Goal: Transaction & Acquisition: Purchase product/service

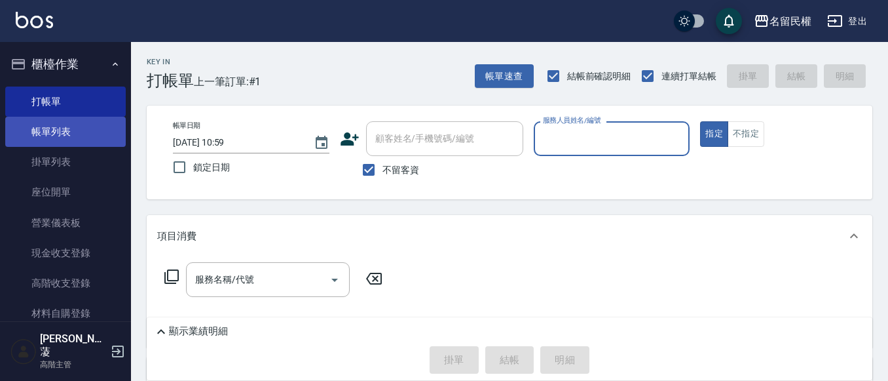
click at [90, 142] on link "帳單列表" at bounding box center [65, 132] width 121 height 30
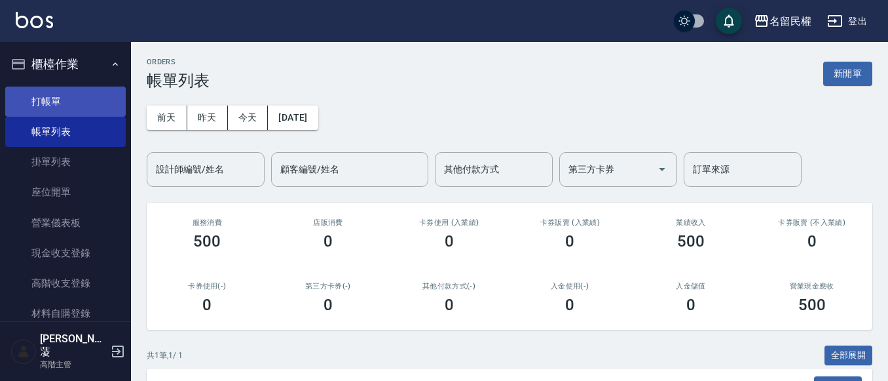
click at [75, 92] on link "打帳單" at bounding box center [65, 101] width 121 height 30
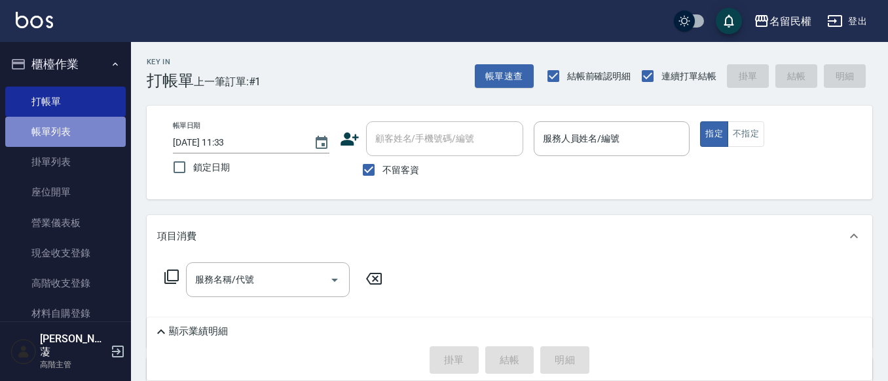
click at [72, 121] on link "帳單列表" at bounding box center [65, 132] width 121 height 30
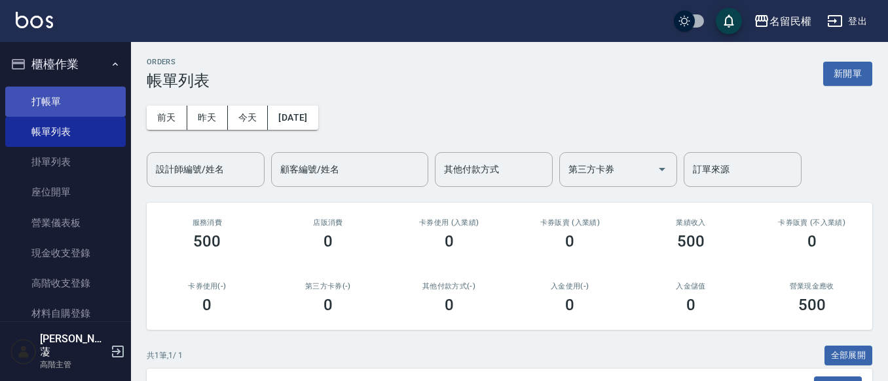
click at [86, 90] on link "打帳單" at bounding box center [65, 101] width 121 height 30
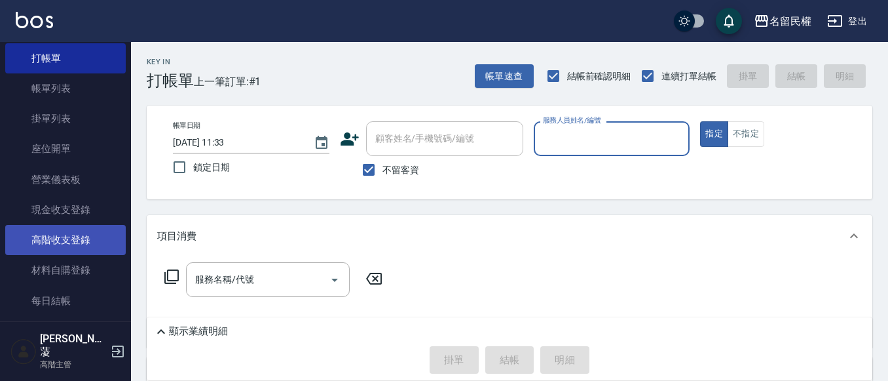
scroll to position [66, 0]
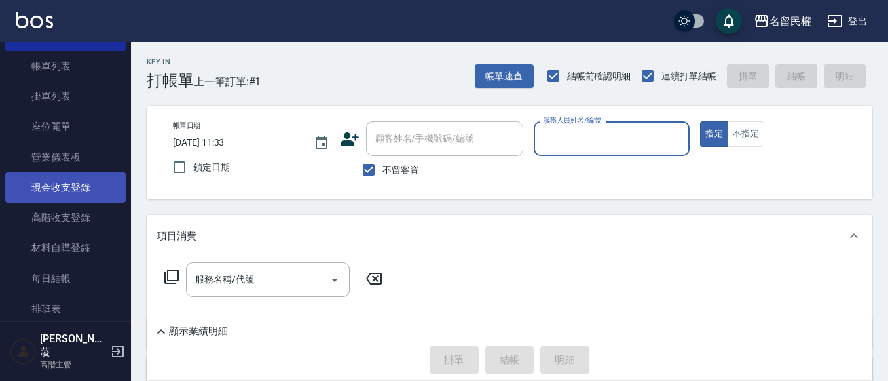
click at [77, 193] on link "現金收支登錄" at bounding box center [65, 187] width 121 height 30
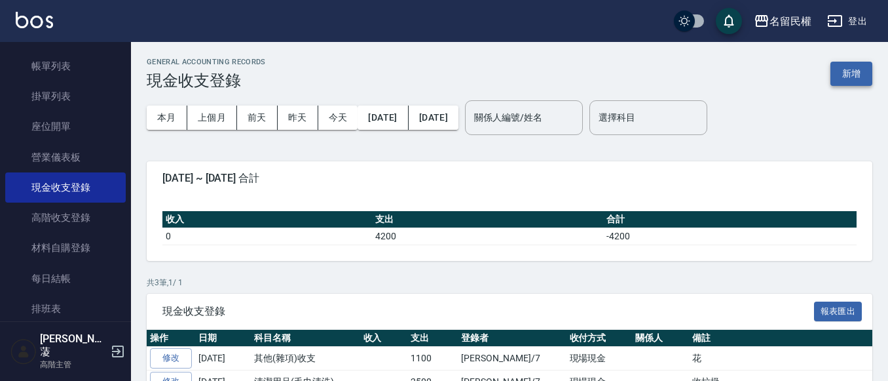
click at [862, 71] on button "新增" at bounding box center [852, 74] width 42 height 24
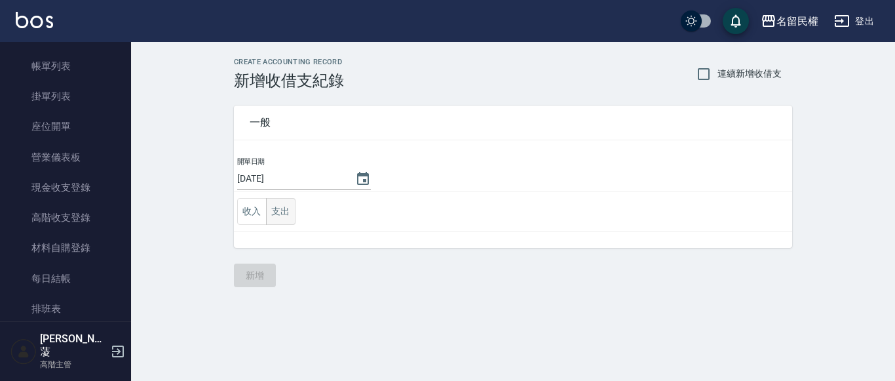
click at [291, 214] on button "支出" at bounding box center [280, 211] width 29 height 27
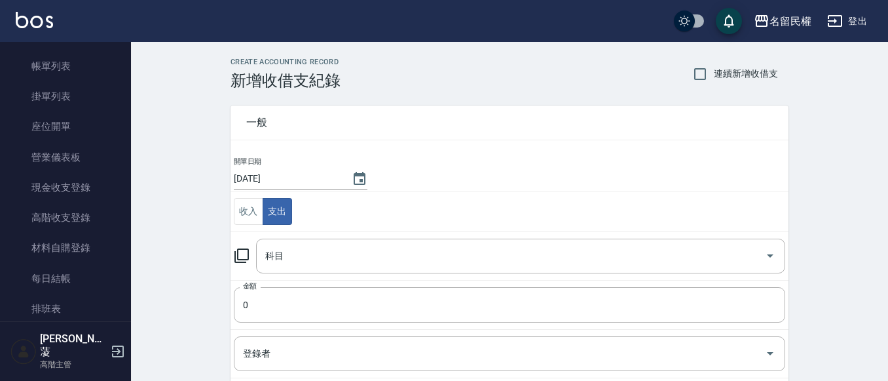
click at [330, 273] on td "科目 科目" at bounding box center [510, 255] width 558 height 48
click at [337, 260] on input "科目" at bounding box center [511, 255] width 498 height 23
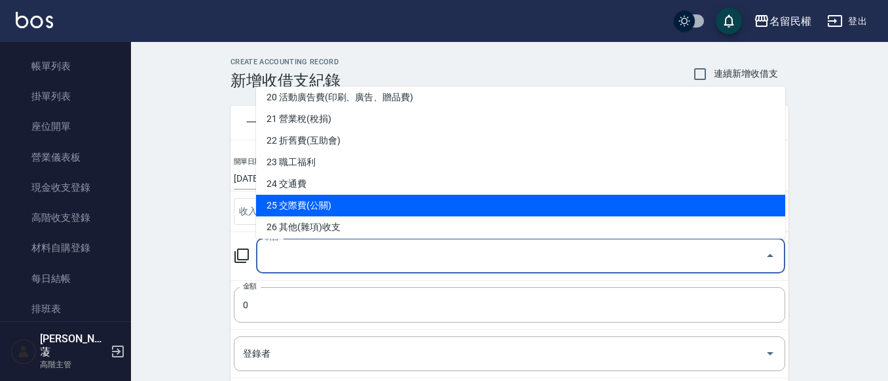
scroll to position [459, 0]
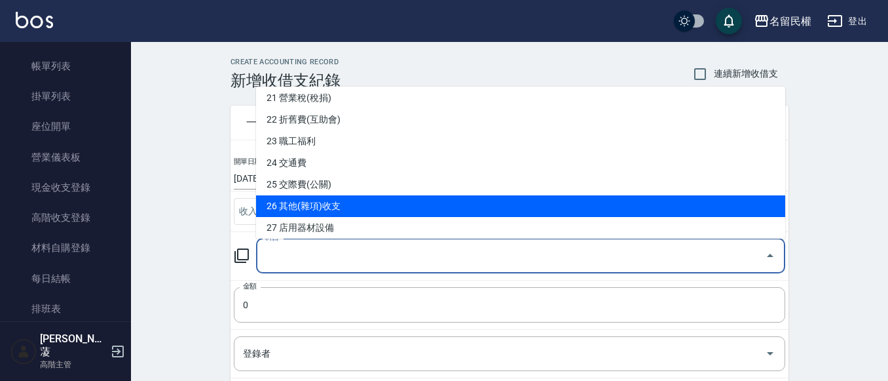
click at [442, 198] on li "26 其他(雜項)收支" at bounding box center [520, 206] width 529 height 22
type input "26 其他(雜項)收支"
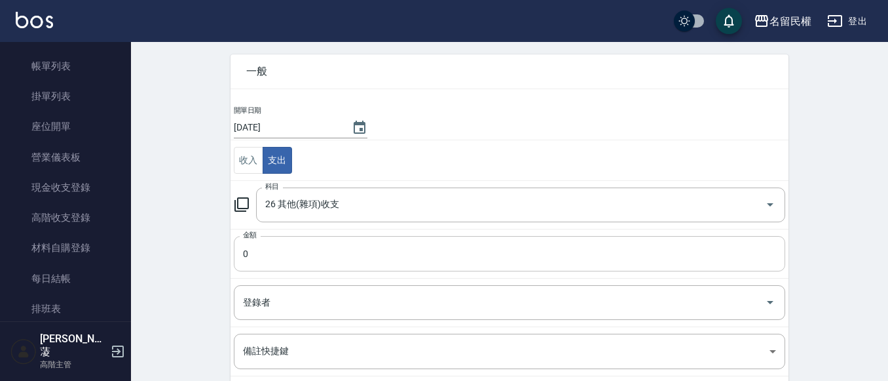
scroll to position [66, 0]
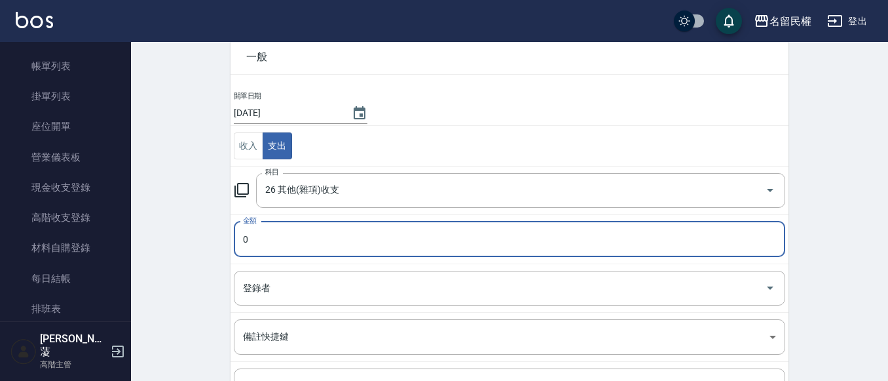
click at [358, 232] on input "0" at bounding box center [510, 238] width 552 height 35
type input "300"
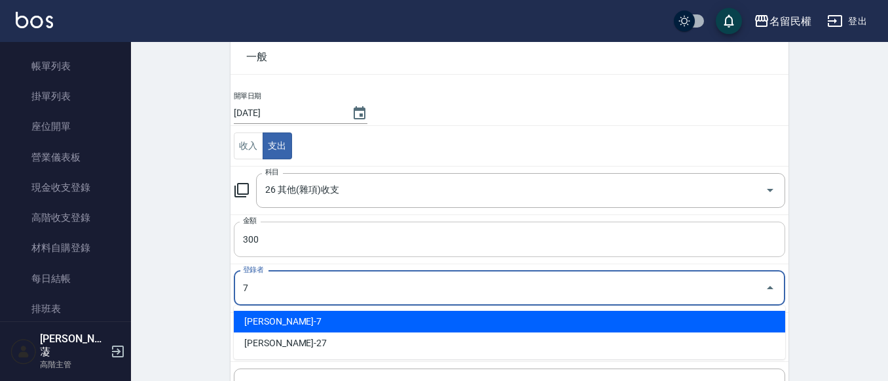
type input "[PERSON_NAME]-7"
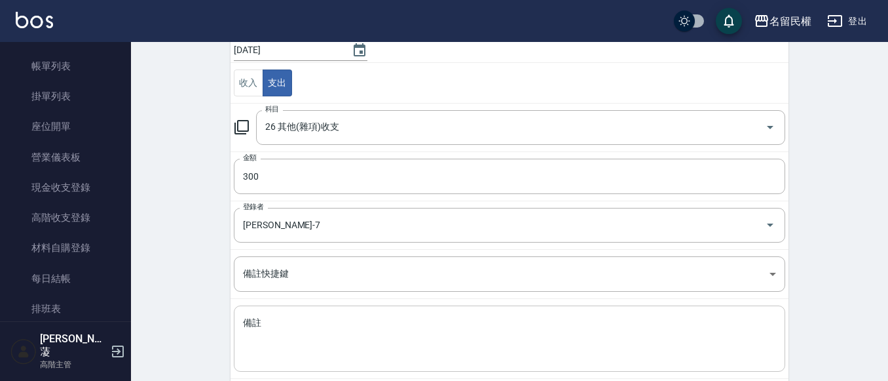
scroll to position [198, 0]
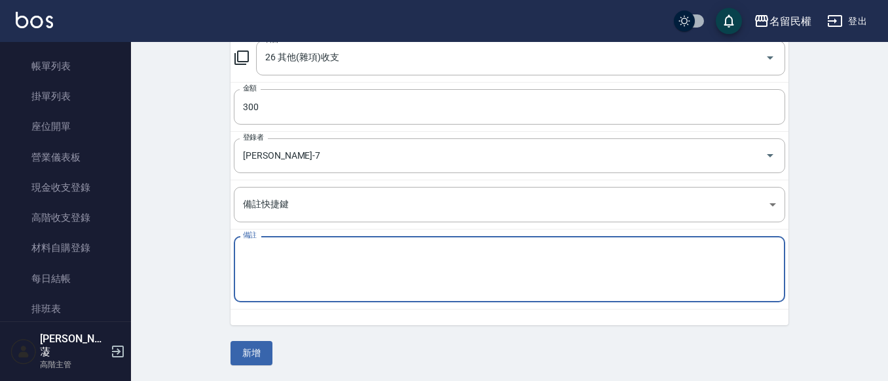
click at [335, 280] on textarea "備註" at bounding box center [509, 269] width 533 height 45
type textarea "u"
type textarea "ㄩ"
type textarea "金紙"
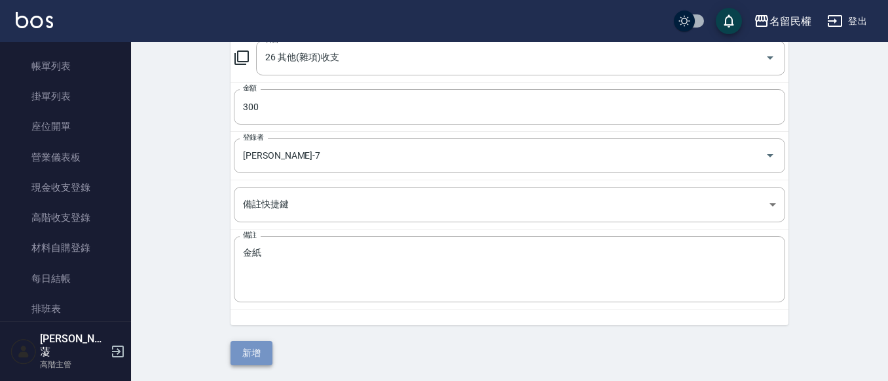
click at [260, 354] on button "新增" at bounding box center [252, 353] width 42 height 24
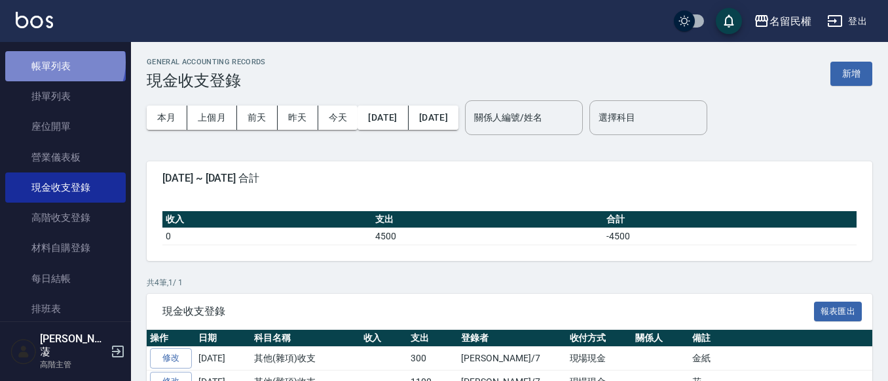
click at [64, 62] on link "帳單列表" at bounding box center [65, 66] width 121 height 30
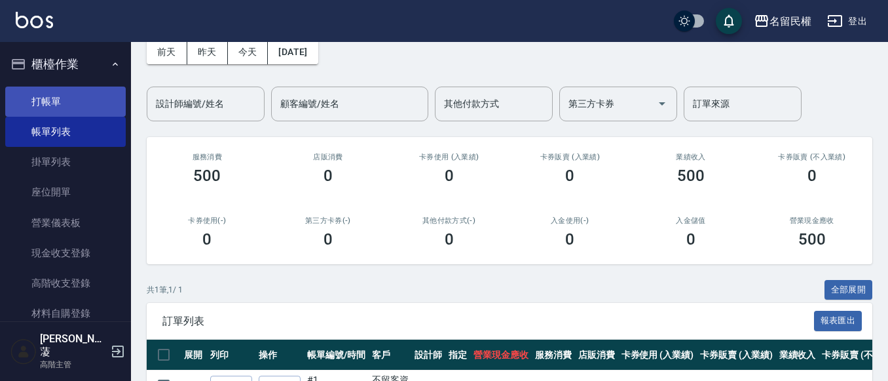
click at [31, 102] on link "打帳單" at bounding box center [65, 101] width 121 height 30
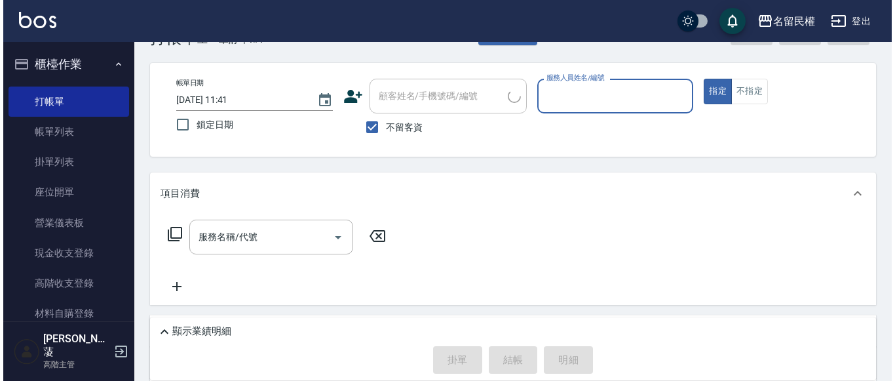
scroll to position [66, 0]
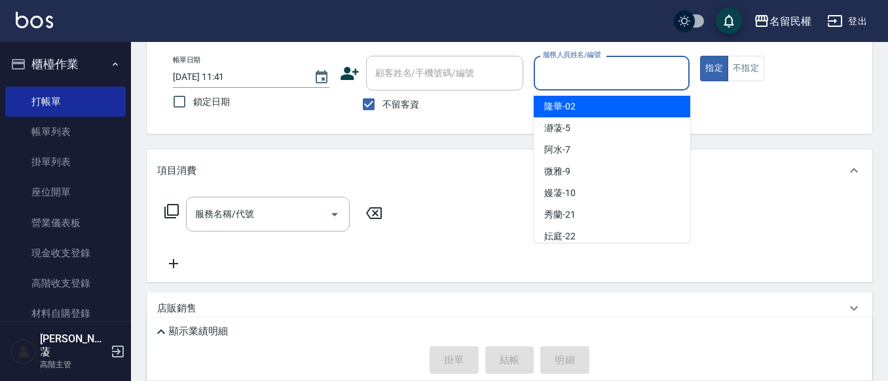
click at [605, 75] on input "服務人員姓名/編號" at bounding box center [612, 73] width 145 height 23
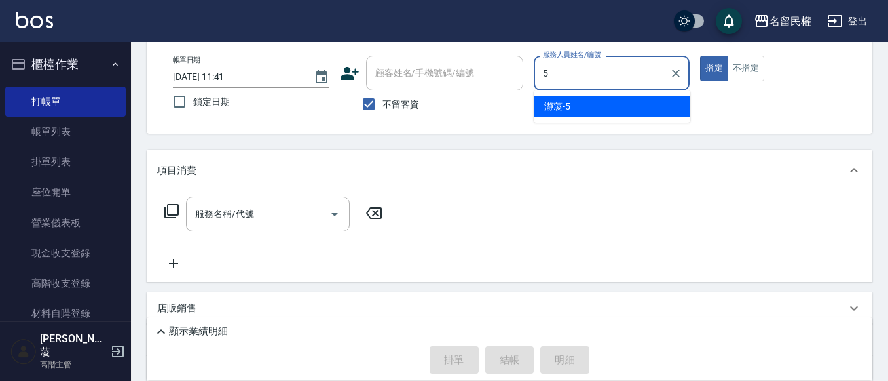
type input "瀞蓤-5"
type button "true"
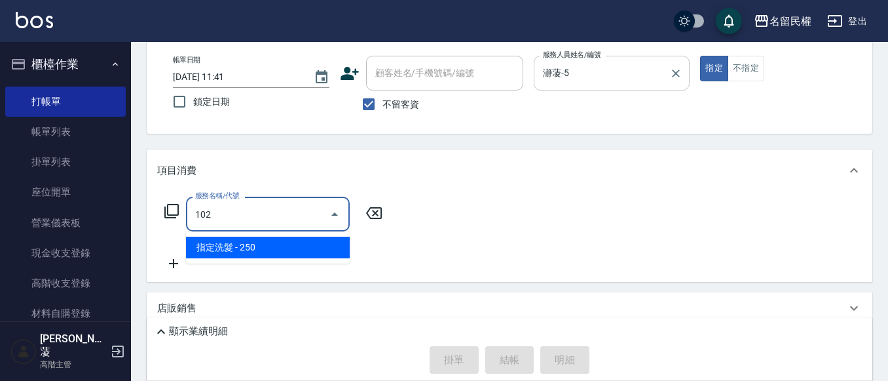
type input "指定洗髮(102)"
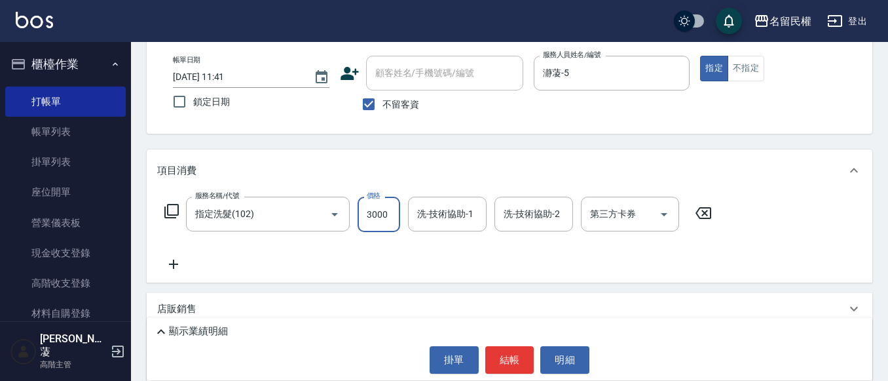
click at [394, 226] on input "3000" at bounding box center [379, 214] width 43 height 35
type input "300"
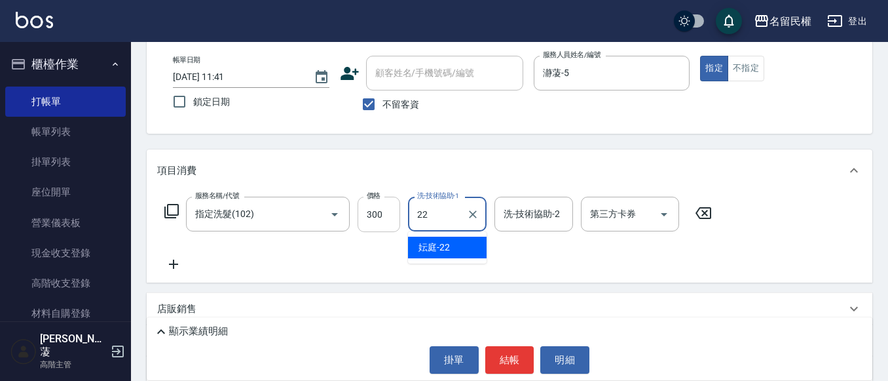
type input "妘庭-22"
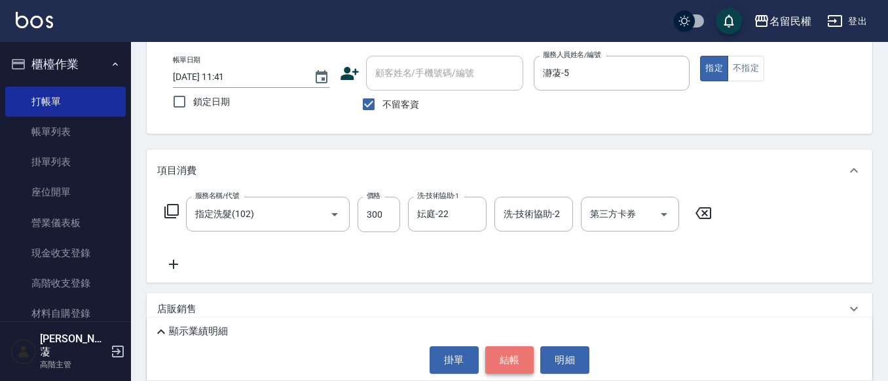
click at [499, 356] on button "結帳" at bounding box center [510, 360] width 49 height 28
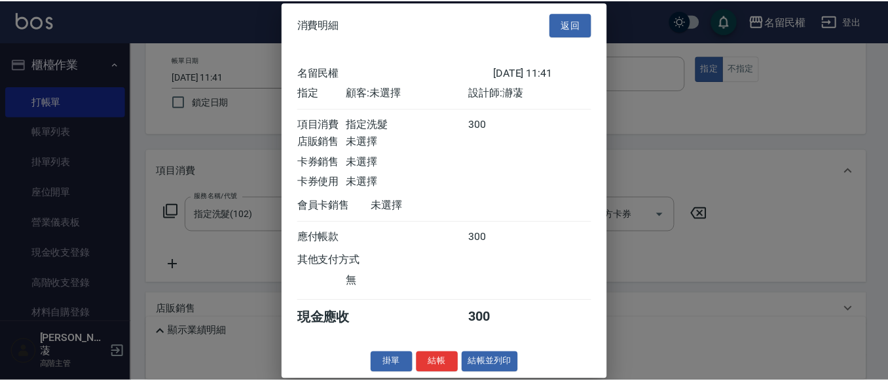
scroll to position [17, 0]
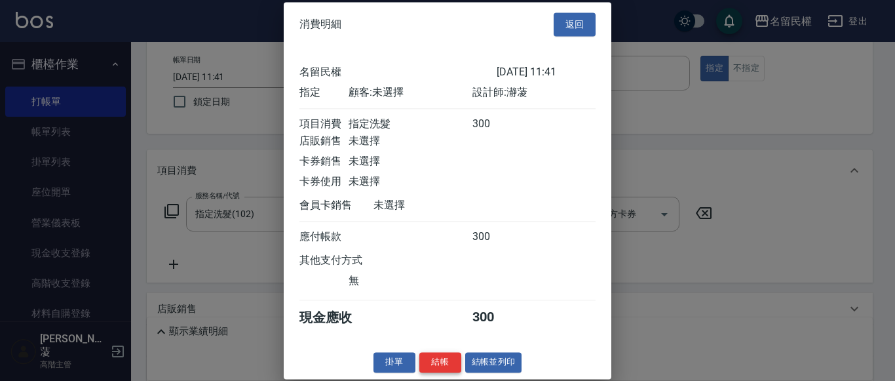
click at [430, 358] on button "結帳" at bounding box center [440, 362] width 42 height 20
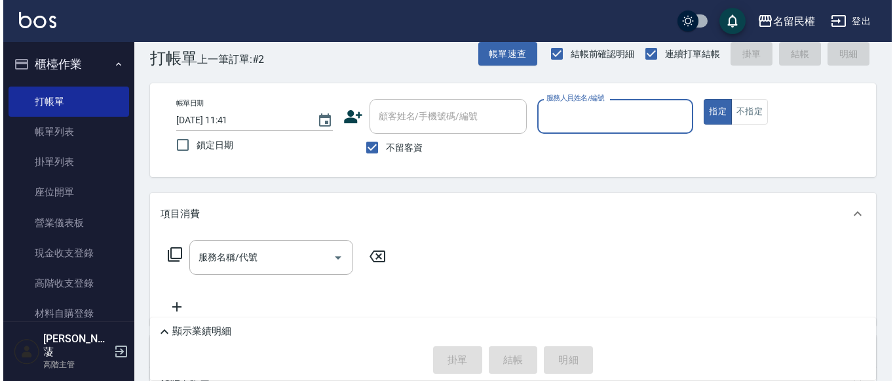
scroll to position [0, 0]
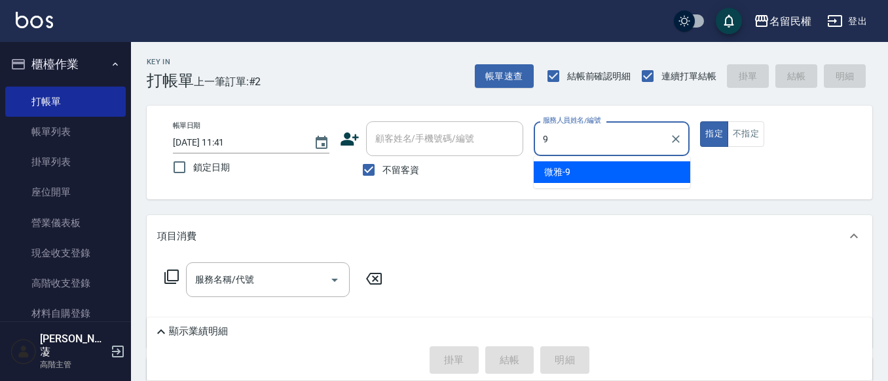
type input "微雅-9"
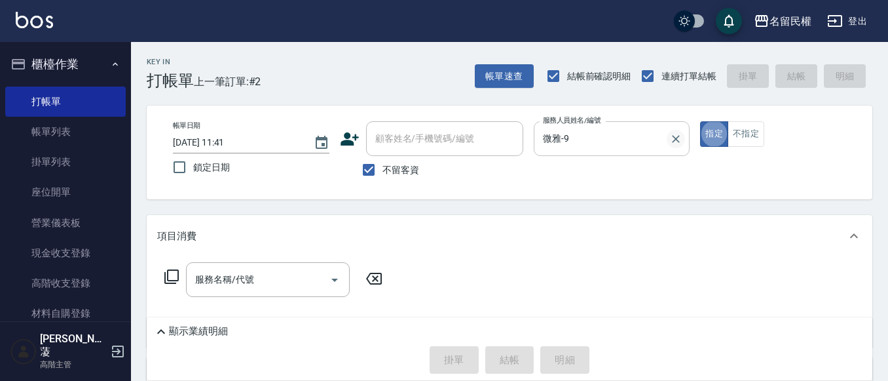
click at [681, 143] on icon "Clear" at bounding box center [676, 138] width 13 height 13
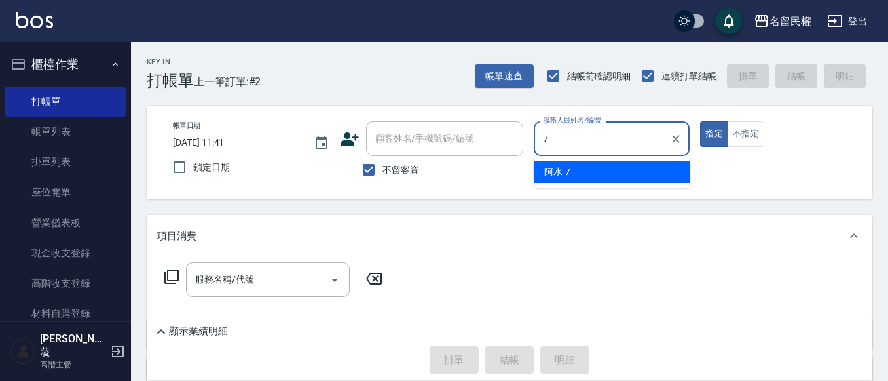
type input "阿水-7"
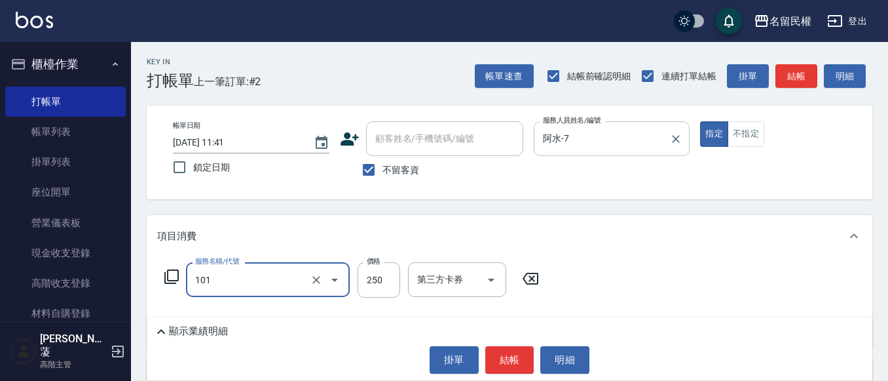
type input "不指定洗髮(101)"
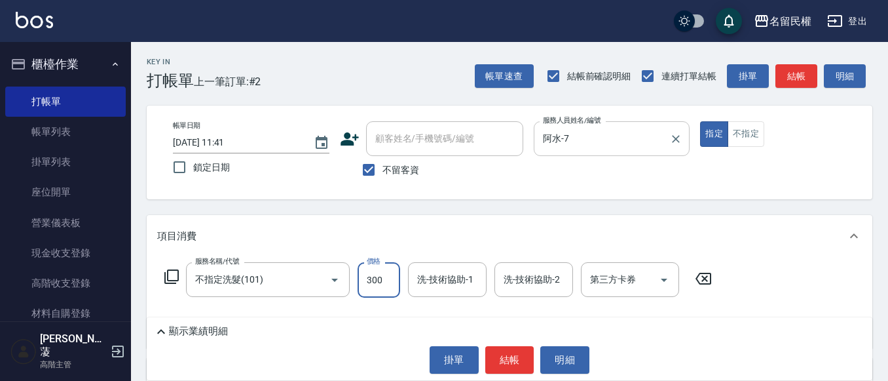
type input "300"
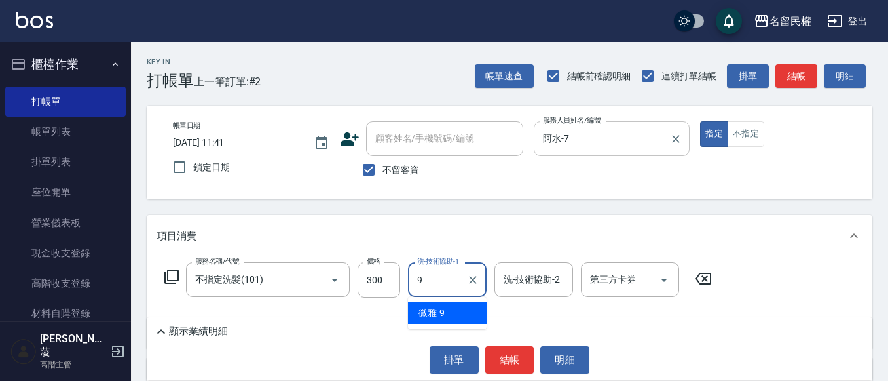
type input "微雅-9"
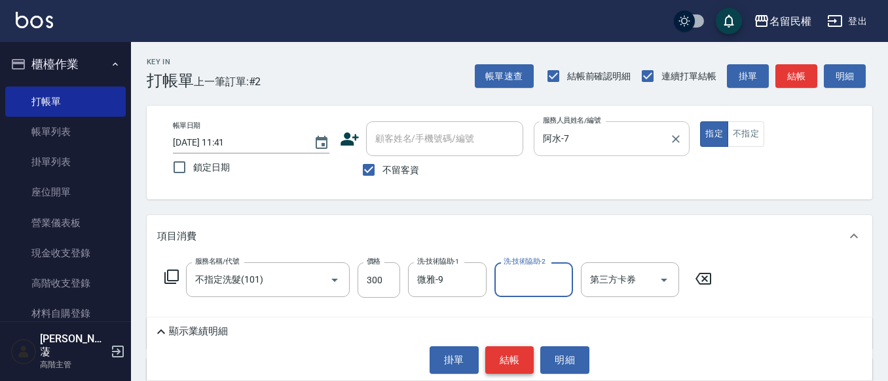
click at [503, 358] on button "結帳" at bounding box center [510, 360] width 49 height 28
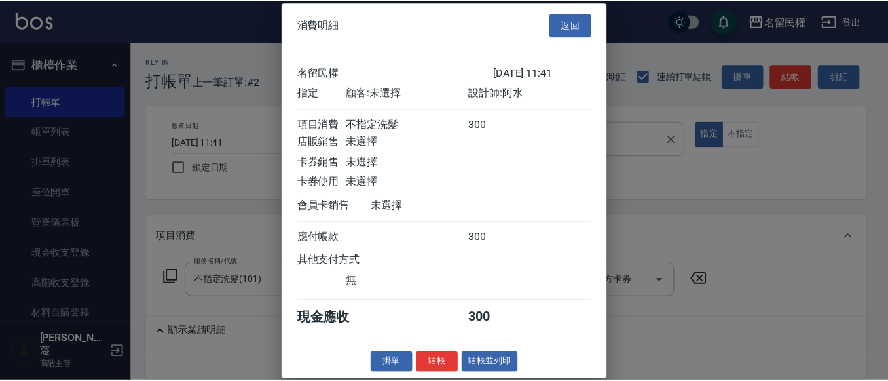
scroll to position [17, 0]
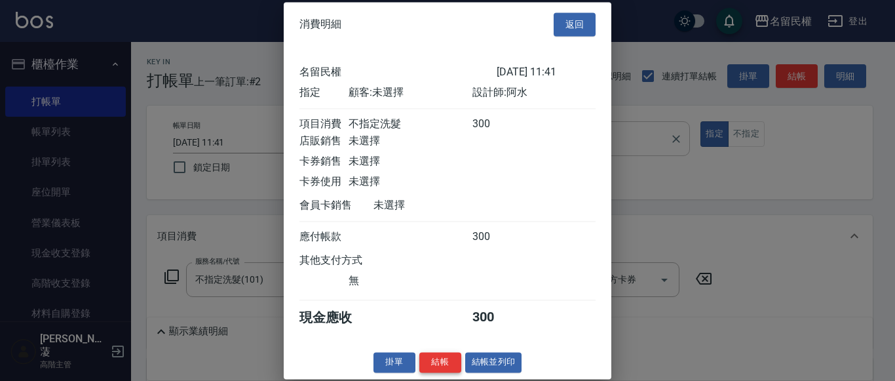
click at [431, 356] on button "結帳" at bounding box center [440, 362] width 42 height 20
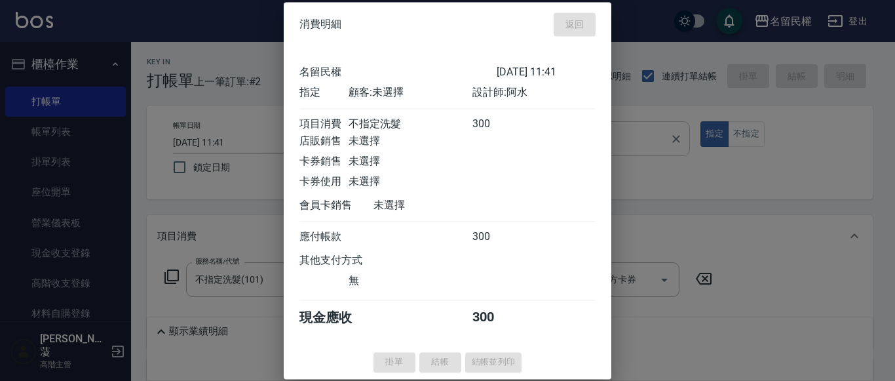
type input "[DATE] 11:45"
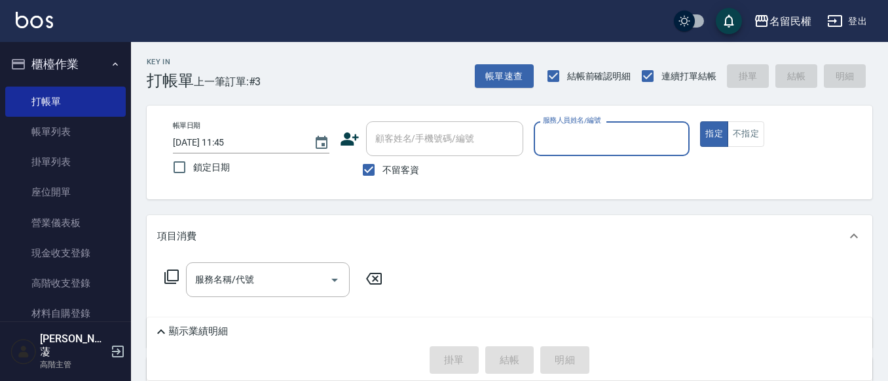
drag, startPoint x: 41, startPoint y: 130, endPoint x: 197, endPoint y: 197, distance: 169.7
click at [41, 130] on link "帳單列表" at bounding box center [65, 132] width 121 height 30
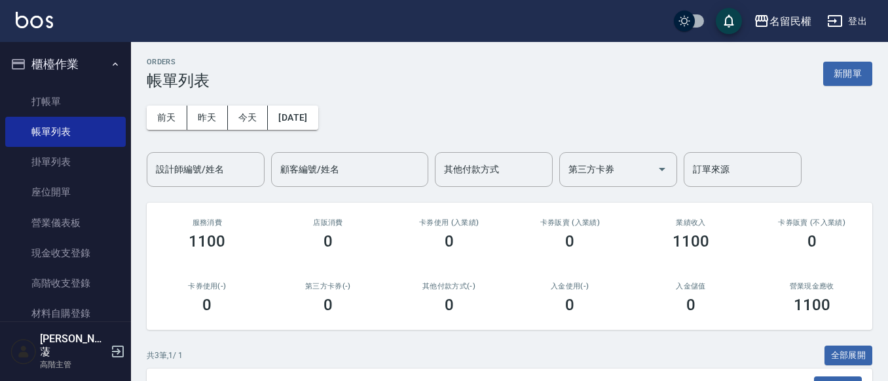
scroll to position [210, 0]
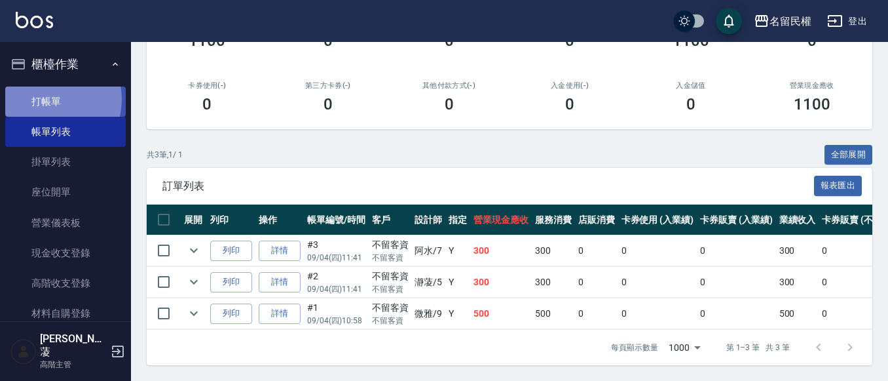
drag, startPoint x: 47, startPoint y: 99, endPoint x: 58, endPoint y: 96, distance: 10.8
click at [48, 99] on link "打帳單" at bounding box center [65, 101] width 121 height 30
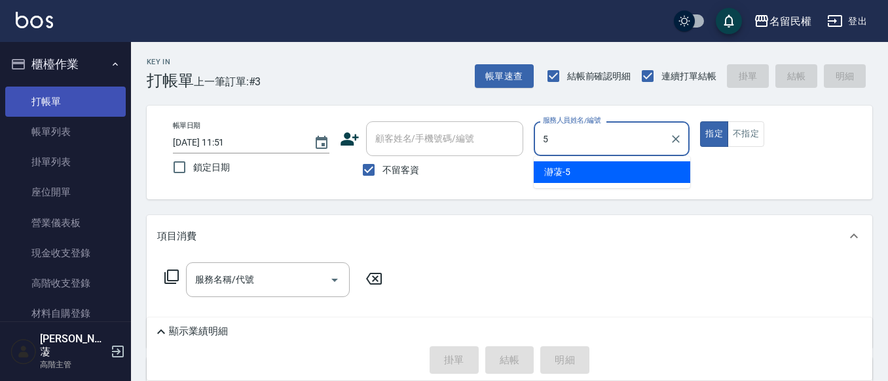
type input "瀞蓤-5"
type button "true"
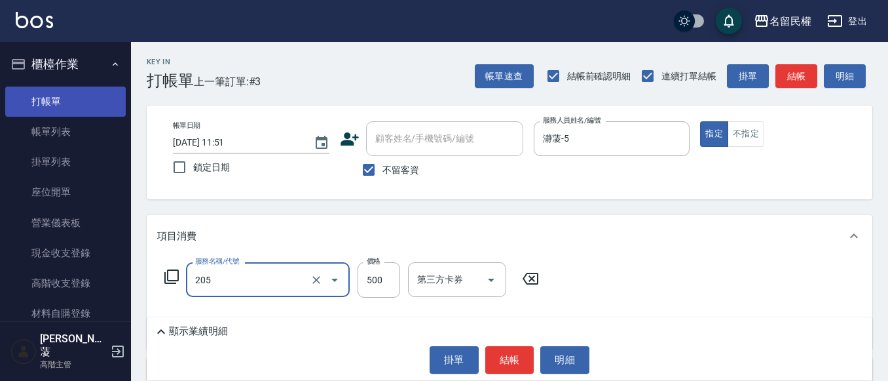
type input "指定洗剪(205)"
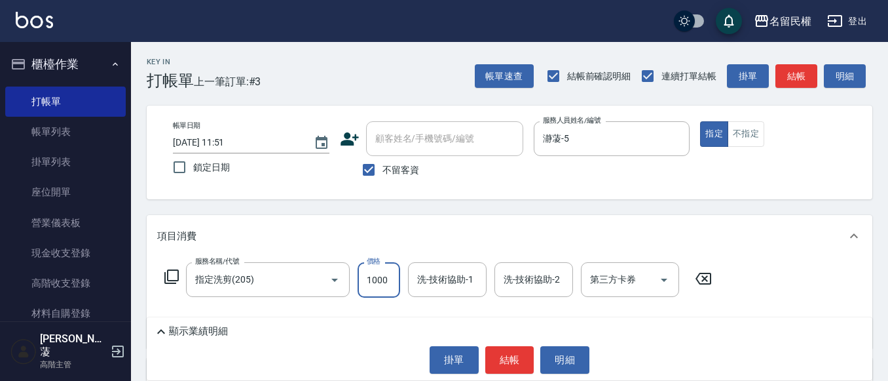
type input "1000"
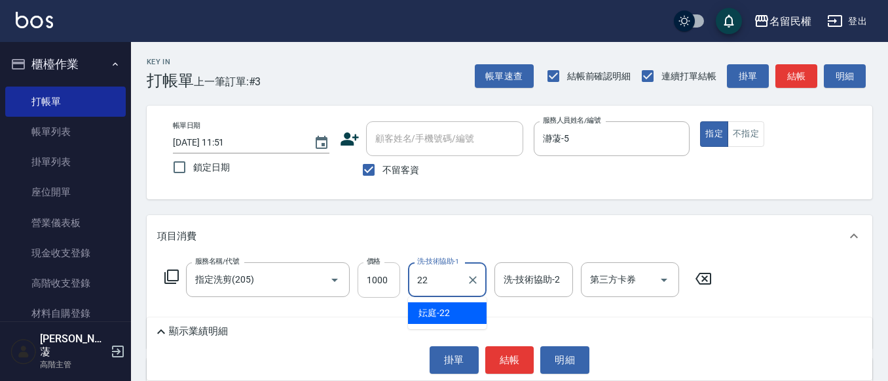
type input "妘庭-22"
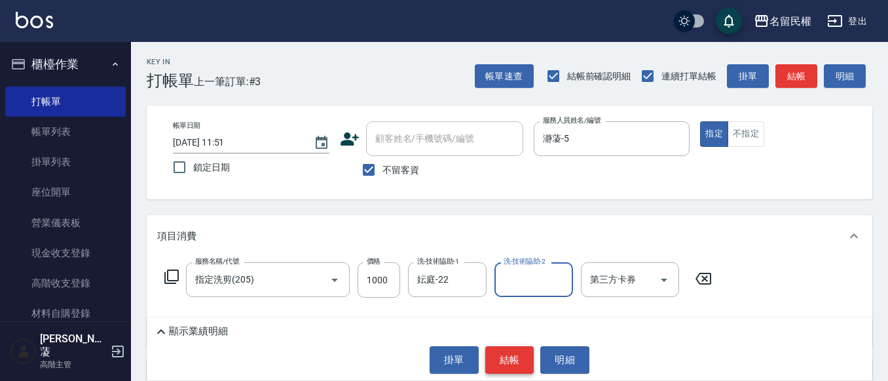
click at [512, 356] on button "結帳" at bounding box center [510, 360] width 49 height 28
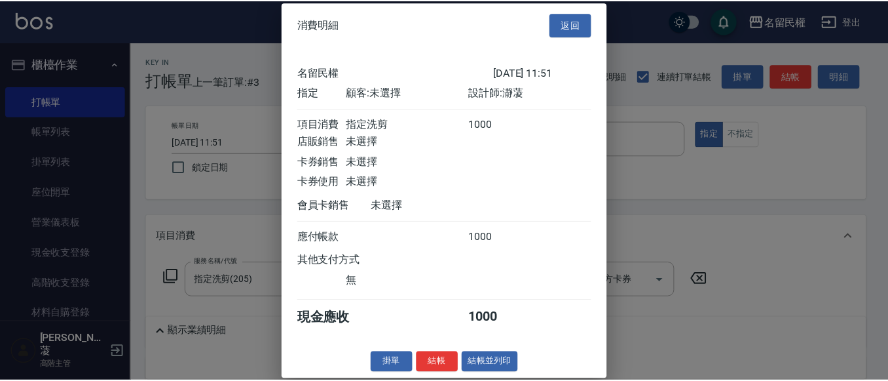
scroll to position [17, 0]
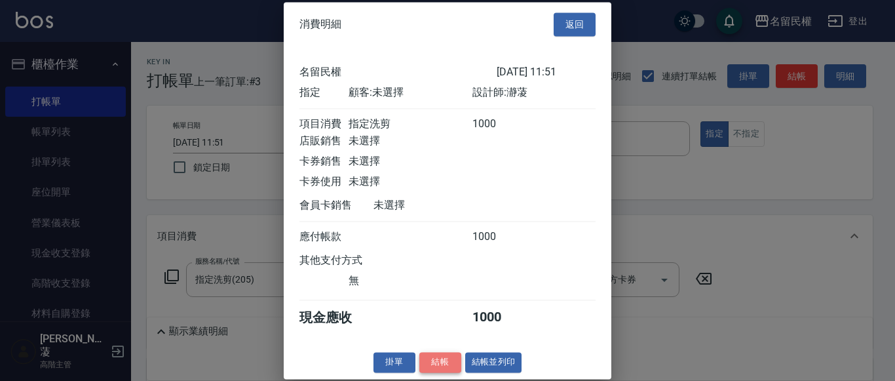
click at [453, 356] on button "結帳" at bounding box center [440, 362] width 42 height 20
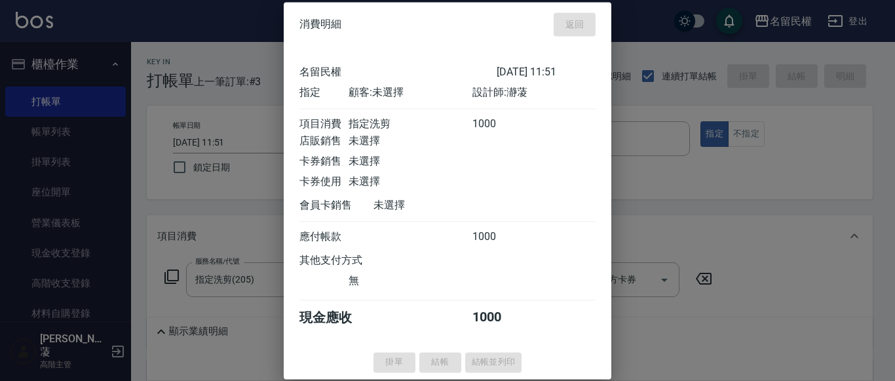
type input "[DATE] 12:05"
